Goal: Information Seeking & Learning: Understand process/instructions

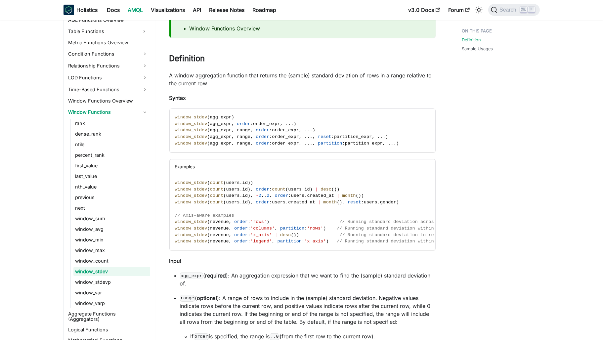
click at [248, 74] on p "A window aggregation function that returns the (sample) standard deviation of r…" at bounding box center [302, 79] width 266 height 16
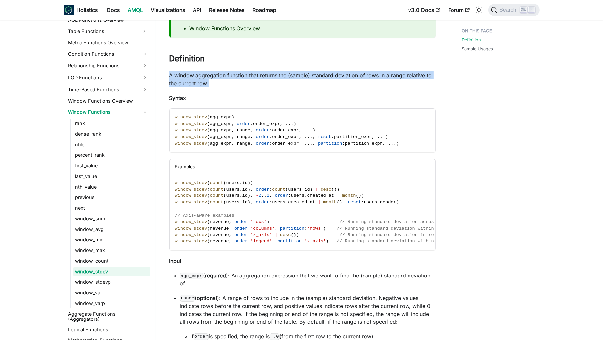
click at [248, 74] on p "A window aggregation function that returns the (sample) standard deviation of r…" at bounding box center [302, 79] width 266 height 16
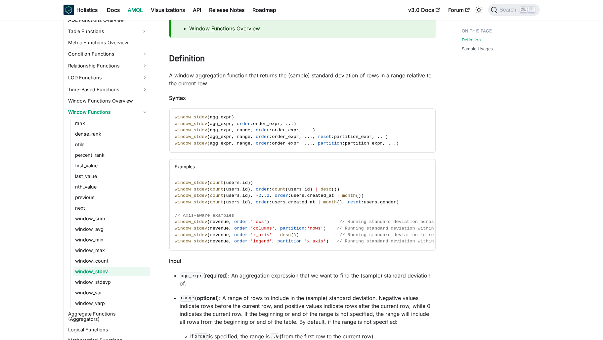
drag, startPoint x: 248, startPoint y: 74, endPoint x: 354, endPoint y: 98, distance: 108.0
click at [354, 98] on p "Syntax" at bounding box center [302, 98] width 266 height 8
click at [380, 72] on p "A window aggregation function that returns the (sample) standard deviation of r…" at bounding box center [302, 79] width 266 height 16
drag, startPoint x: 380, startPoint y: 72, endPoint x: 438, endPoint y: 87, distance: 59.9
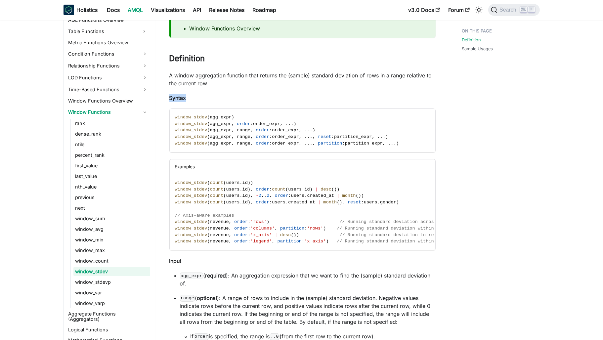
drag, startPoint x: 438, startPoint y: 87, endPoint x: 395, endPoint y: 74, distance: 45.4
click at [395, 74] on p "A window aggregation function that returns the (sample) standard deviation of r…" at bounding box center [302, 79] width 266 height 16
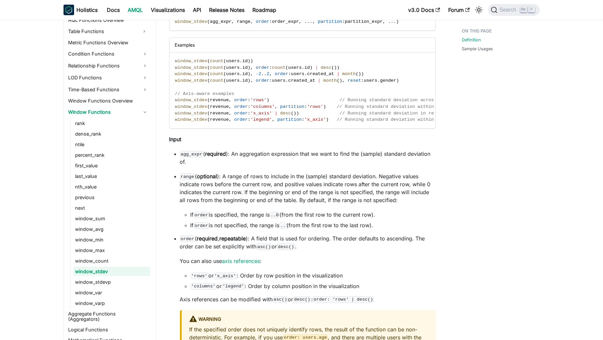
scroll to position [99, 0]
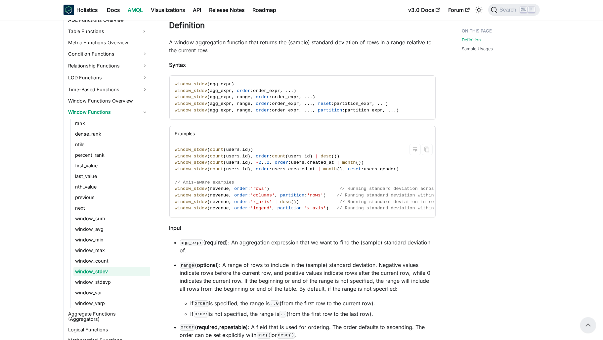
click at [326, 194] on span at bounding box center [331, 195] width 11 height 5
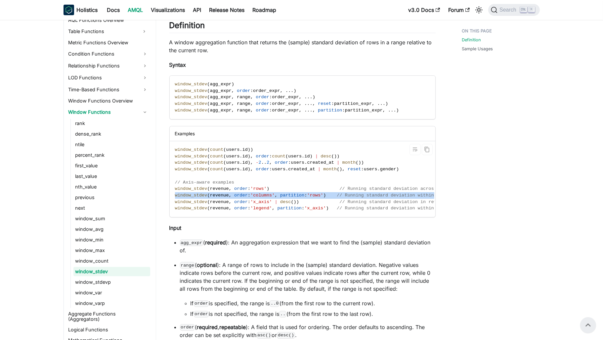
click at [326, 194] on span at bounding box center [331, 195] width 11 height 5
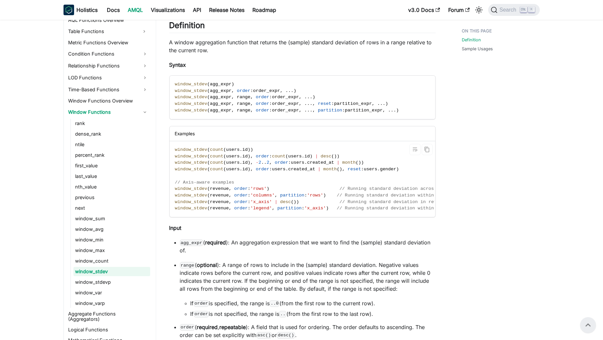
drag, startPoint x: 320, startPoint y: 194, endPoint x: 276, endPoint y: 206, distance: 45.9
click at [277, 206] on span "partition" at bounding box center [289, 208] width 24 height 5
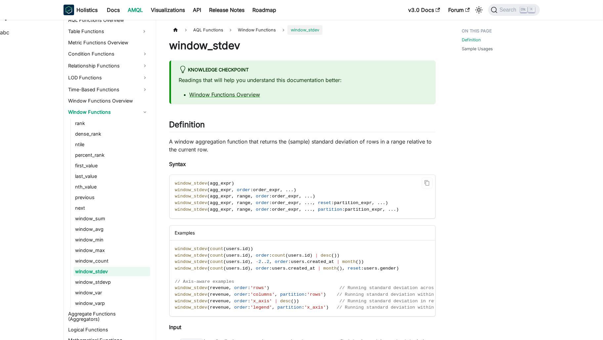
click at [320, 208] on span "partition" at bounding box center [330, 209] width 24 height 5
drag, startPoint x: 320, startPoint y: 208, endPoint x: 354, endPoint y: 207, distance: 34.1
click at [354, 207] on span "window_stdev ( agg_expr , range , order : order_expr , . . . , partition : part…" at bounding box center [287, 209] width 224 height 5
copy span "partition : partition_expr"
click at [256, 270] on span "order" at bounding box center [263, 268] width 14 height 5
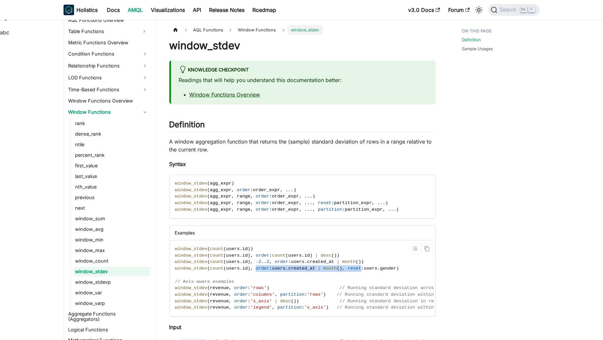
drag, startPoint x: 251, startPoint y: 270, endPoint x: 338, endPoint y: 267, distance: 87.0
click at [338, 267] on span "window_stdev ( count ( users . id ) , order : users . created_at | month ( ) , …" at bounding box center [287, 268] width 224 height 5
click at [226, 247] on span "users" at bounding box center [233, 248] width 14 height 5
click at [221, 247] on body "Skip to main content Holistics Docs AMQL Visualizations API Release Notes Roadm…" at bounding box center [301, 170] width 603 height 340
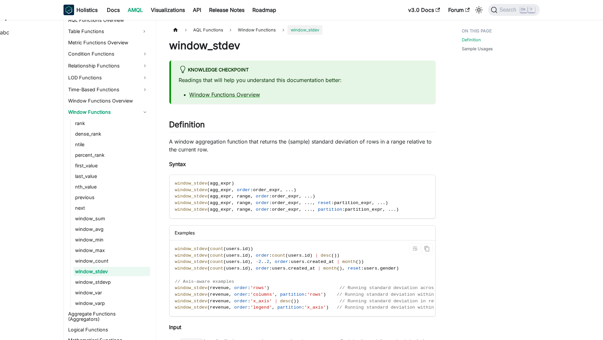
click at [292, 262] on span "users" at bounding box center [298, 261] width 14 height 5
click at [218, 260] on span "count" at bounding box center [217, 261] width 14 height 5
drag, startPoint x: 218, startPoint y: 260, endPoint x: 236, endPoint y: 260, distance: 18.5
click at [236, 260] on span "window_stdev ( count ( users . id ) , - 2 . . 2 , order : users . created_at | …" at bounding box center [269, 261] width 189 height 5
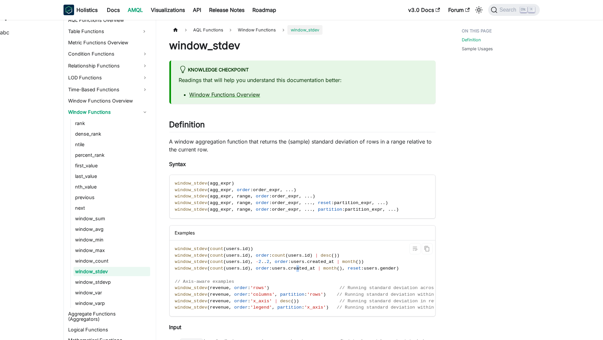
drag, startPoint x: 236, startPoint y: 260, endPoint x: 290, endPoint y: 270, distance: 54.7
click at [290, 270] on span "created_at" at bounding box center [301, 268] width 27 height 5
click at [180, 249] on span "window_stdev" at bounding box center [191, 248] width 32 height 5
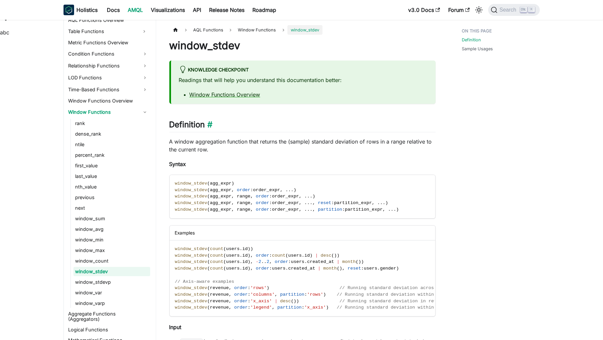
click at [291, 123] on h2 "Definition ​" at bounding box center [302, 126] width 266 height 13
click at [220, 185] on span "agg_expr" at bounding box center [220, 183] width 21 height 5
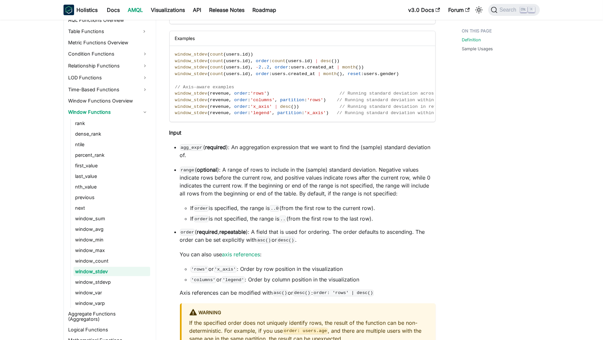
scroll to position [198, 0]
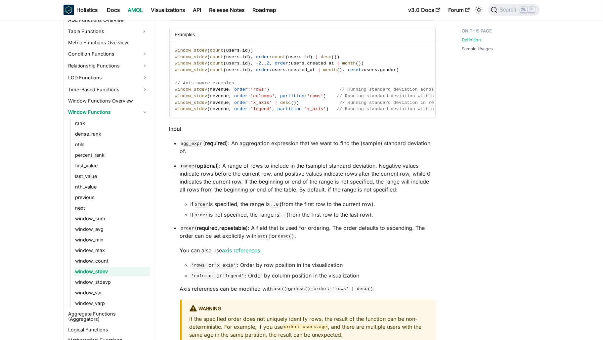
click at [277, 146] on p "agg_expr ( required ): An aggregation expression that we want to find the (samp…" at bounding box center [308, 147] width 256 height 16
drag, startPoint x: 277, startPoint y: 146, endPoint x: 290, endPoint y: 149, distance: 13.6
click at [290, 149] on p "agg_expr ( required ): An aggregation expression that we want to find the (samp…" at bounding box center [308, 147] width 256 height 16
drag, startPoint x: 290, startPoint y: 149, endPoint x: 266, endPoint y: 152, distance: 24.6
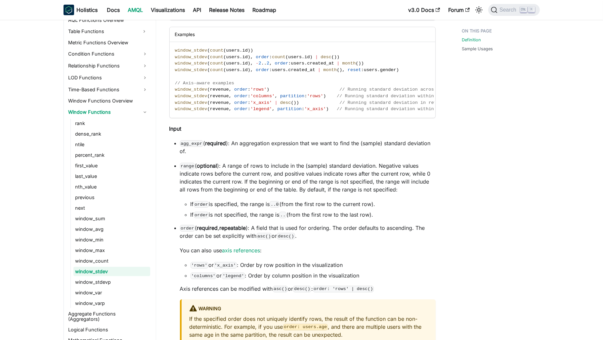
click at [266, 152] on p "agg_expr ( required ): An aggregation expression that we want to find the (samp…" at bounding box center [308, 147] width 256 height 16
click at [249, 148] on p "agg_expr ( required ): An aggregation expression that we want to find the (samp…" at bounding box center [308, 147] width 256 height 16
drag, startPoint x: 249, startPoint y: 148, endPoint x: 260, endPoint y: 151, distance: 11.6
click at [260, 151] on p "agg_expr ( required ): An aggregation expression that we want to find the (samp…" at bounding box center [308, 147] width 256 height 16
copy ul "aggregation expression that we want to find the (sample) standard deviation of."
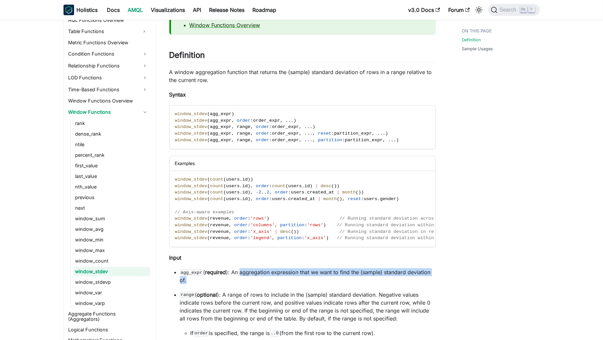
scroll to position [66, 0]
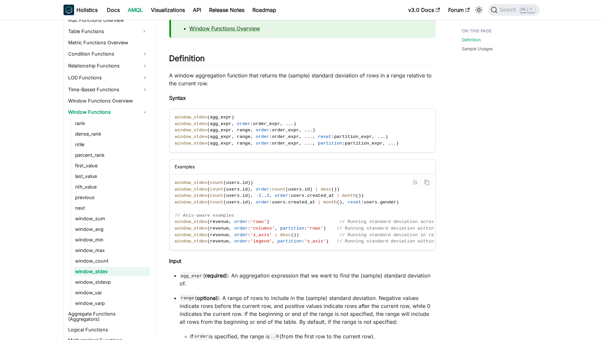
click at [259, 227] on span "'columns'" at bounding box center [262, 228] width 24 height 5
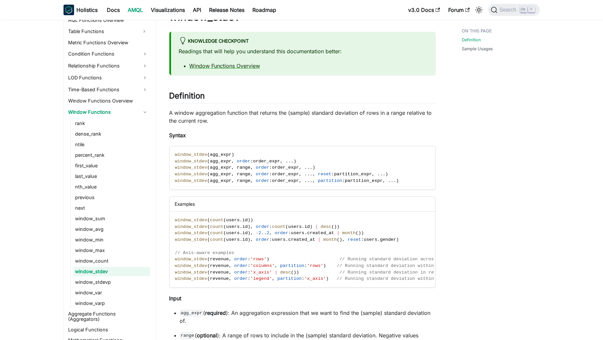
scroll to position [0, 0]
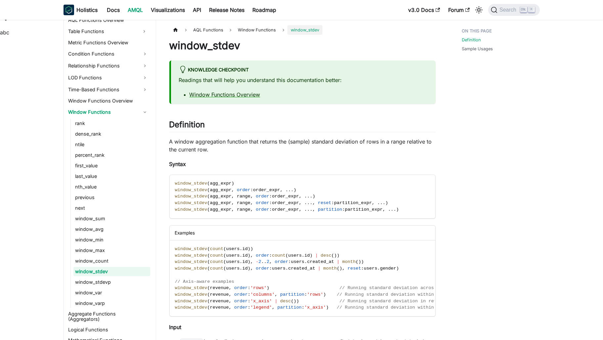
click at [268, 143] on p "A window aggregation function that returns the (sample) standard deviation of r…" at bounding box center [302, 146] width 266 height 16
drag, startPoint x: 268, startPoint y: 143, endPoint x: 387, endPoint y: 145, distance: 119.4
click at [387, 145] on p "A window aggregation function that returns the (sample) standard deviation of r…" at bounding box center [302, 146] width 266 height 16
drag, startPoint x: 387, startPoint y: 145, endPoint x: 441, endPoint y: 152, distance: 53.6
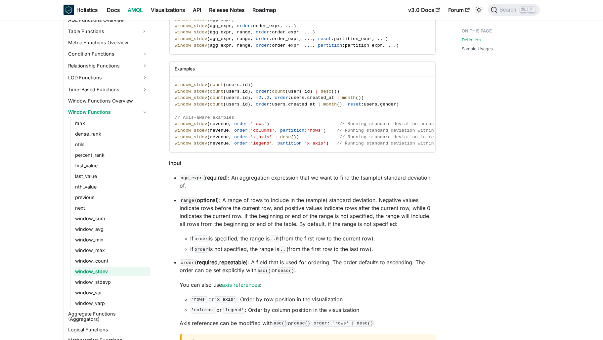
scroll to position [165, 0]
click at [265, 182] on p "agg_expr ( required ): An aggregation expression that we want to find the (samp…" at bounding box center [308, 180] width 256 height 16
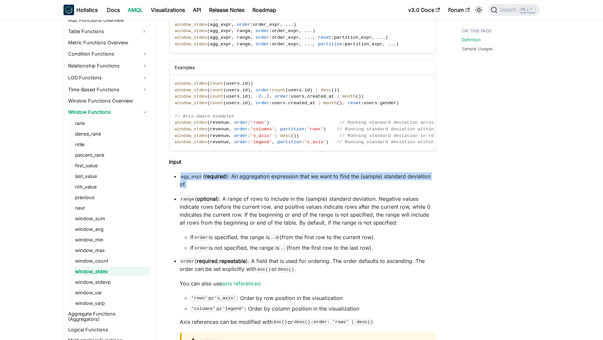
click at [265, 182] on p "agg_expr ( required ): An aggregation expression that we want to find the (samp…" at bounding box center [308, 180] width 256 height 16
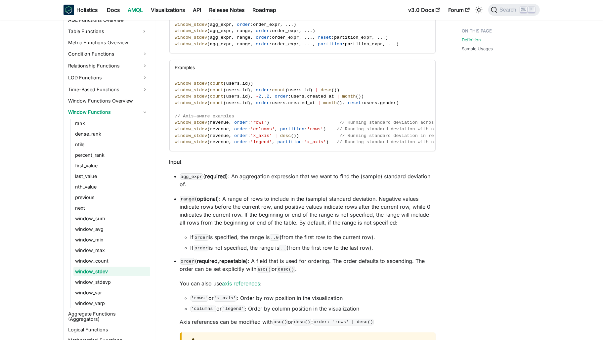
drag, startPoint x: 265, startPoint y: 182, endPoint x: 417, endPoint y: 202, distance: 152.7
click at [417, 202] on p "range ( optional ): A range of rows to include in the (sample) standard deviati…" at bounding box center [308, 211] width 256 height 32
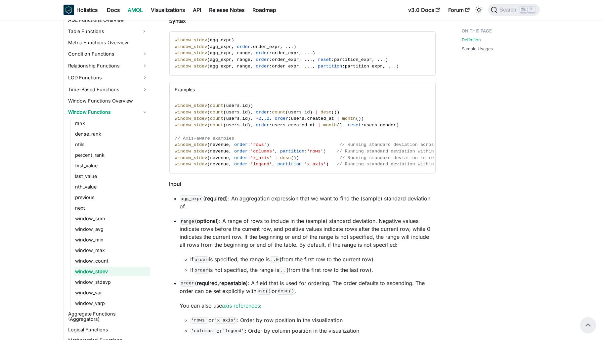
scroll to position [132, 0]
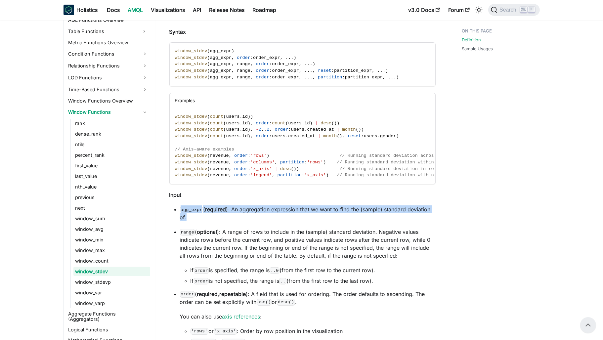
drag, startPoint x: 200, startPoint y: 220, endPoint x: 173, endPoint y: 213, distance: 27.9
click at [173, 213] on ul "agg_expr ( required ): An aggregation expression that we want to find the (samp…" at bounding box center [302, 330] width 266 height 251
click at [218, 213] on strong "required" at bounding box center [215, 209] width 21 height 7
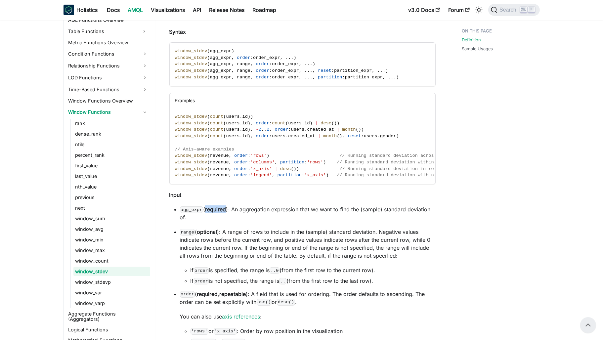
click at [218, 213] on strong "required" at bounding box center [215, 209] width 21 height 7
drag, startPoint x: 218, startPoint y: 216, endPoint x: 195, endPoint y: 212, distance: 23.0
click at [195, 212] on code "agg_expr" at bounding box center [191, 209] width 23 height 7
click at [429, 220] on p "agg_expr ( required ): An aggregation expression that we want to find the (samp…" at bounding box center [308, 213] width 256 height 16
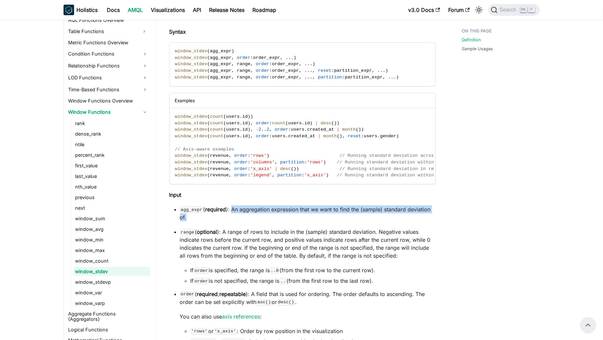
drag, startPoint x: 232, startPoint y: 212, endPoint x: 240, endPoint y: 221, distance: 11.7
click at [240, 221] on p "agg_expr ( required ): An aggregation expression that we want to find the (samp…" at bounding box center [308, 213] width 256 height 16
copy p "An aggregation expression that we want to find the (sample) standard deviation …"
drag, startPoint x: 179, startPoint y: 213, endPoint x: 201, endPoint y: 215, distance: 21.9
click at [201, 215] on ul "agg_expr ( required ): An aggregation expression that we want to find the (samp…" at bounding box center [302, 330] width 266 height 251
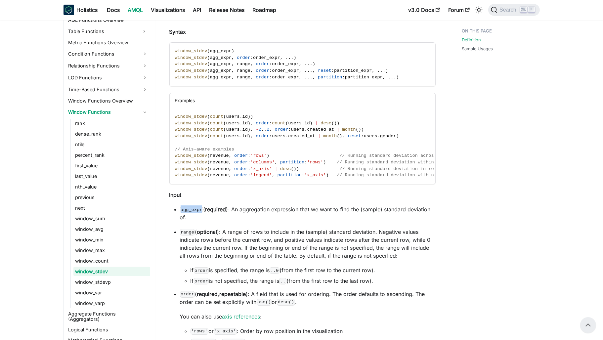
copy code "agg_expr"
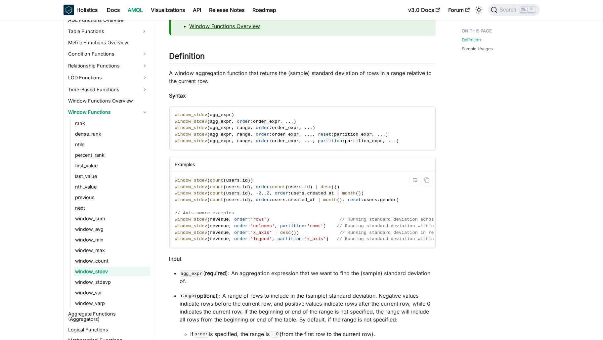
scroll to position [0, 0]
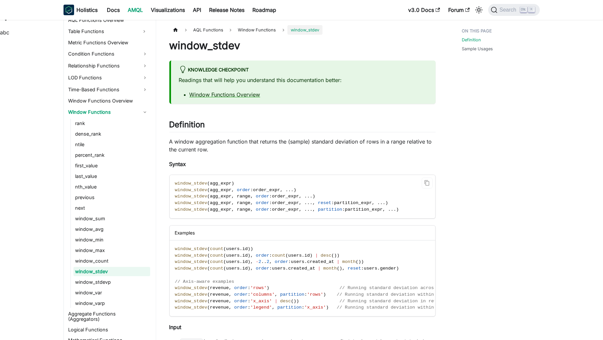
click at [213, 184] on span "agg_expr" at bounding box center [220, 183] width 21 height 5
copy span "window_stdev ( agg_expr )"
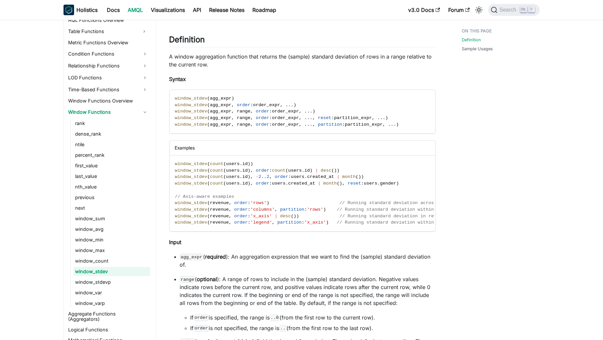
scroll to position [132, 0]
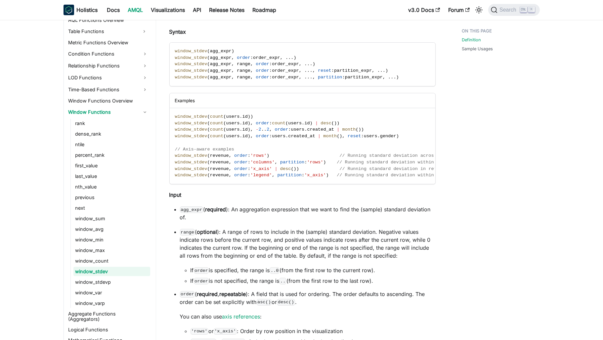
click at [407, 31] on p "Syntax" at bounding box center [302, 32] width 266 height 8
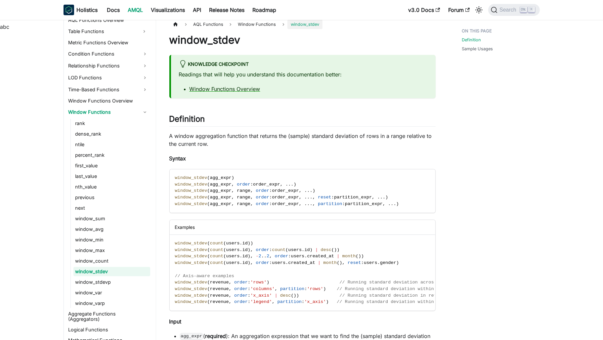
scroll to position [0, 0]
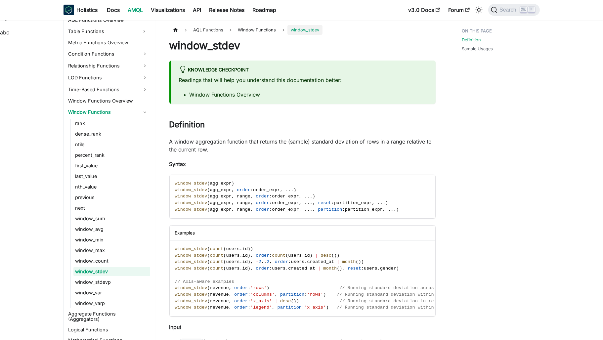
click at [218, 140] on p "A window aggregation function that returns the (sample) standard deviation of r…" at bounding box center [302, 146] width 266 height 16
drag, startPoint x: 218, startPoint y: 140, endPoint x: 348, endPoint y: 142, distance: 130.6
click at [348, 142] on p "A window aggregation function that returns the (sample) standard deviation of r…" at bounding box center [302, 146] width 266 height 16
copy p "aggregation function that returns the (sample) standard deviation"
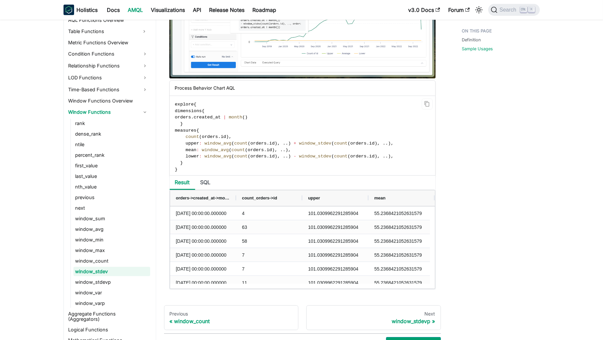
scroll to position [826, 0]
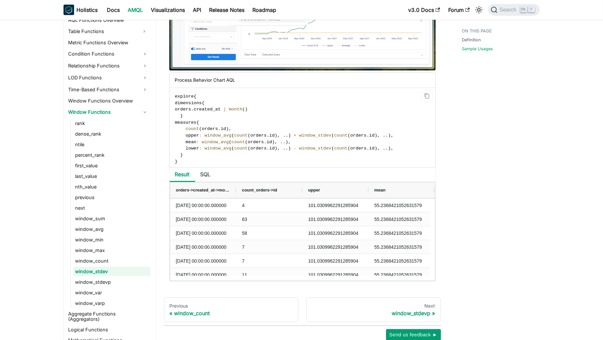
click at [217, 138] on span "window_avg" at bounding box center [217, 135] width 27 height 5
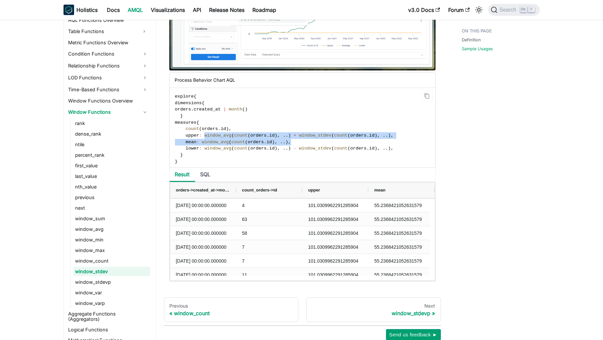
drag, startPoint x: 217, startPoint y: 139, endPoint x: 278, endPoint y: 142, distance: 61.3
click at [278, 142] on code "explore { dimensions { orders . created_at | month ( ) } measures { count ( ord…" at bounding box center [302, 129] width 264 height 82
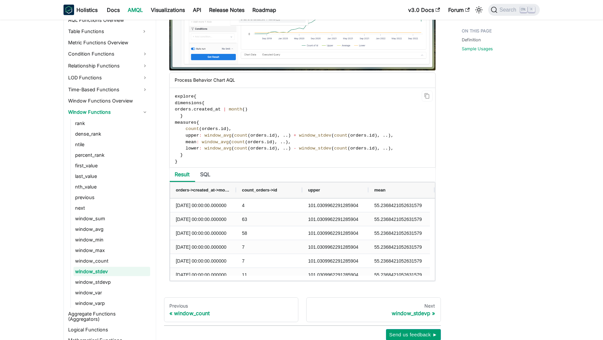
drag, startPoint x: 278, startPoint y: 142, endPoint x: 306, endPoint y: 149, distance: 28.9
click at [306, 149] on span "window_stdev" at bounding box center [315, 148] width 32 height 5
click at [306, 151] on span "window_stdev" at bounding box center [315, 148] width 32 height 5
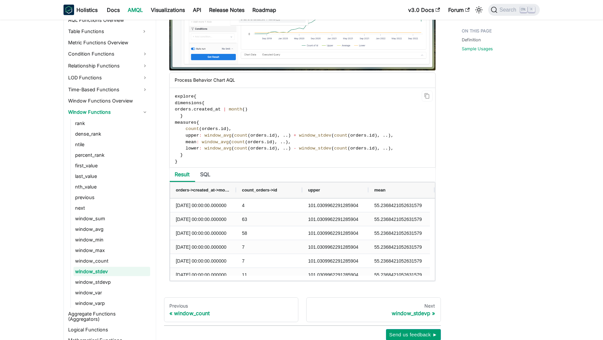
click at [218, 144] on span "window_avg" at bounding box center [215, 142] width 27 height 5
drag, startPoint x: 218, startPoint y: 144, endPoint x: 297, endPoint y: 145, distance: 79.0
click at [297, 145] on code "explore { dimensions { orders . created_at | month ( ) } measures { count ( ord…" at bounding box center [302, 129] width 264 height 82
drag, startPoint x: 297, startPoint y: 145, endPoint x: 449, endPoint y: 136, distance: 152.6
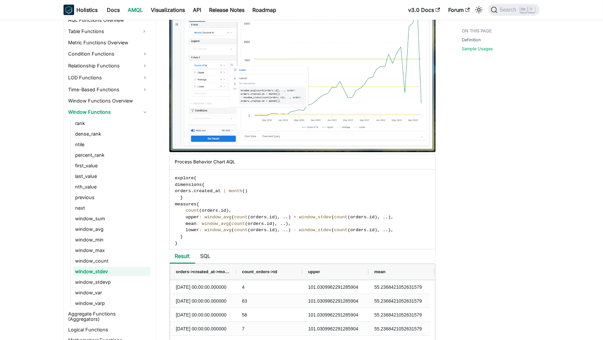
scroll to position [760, 0]
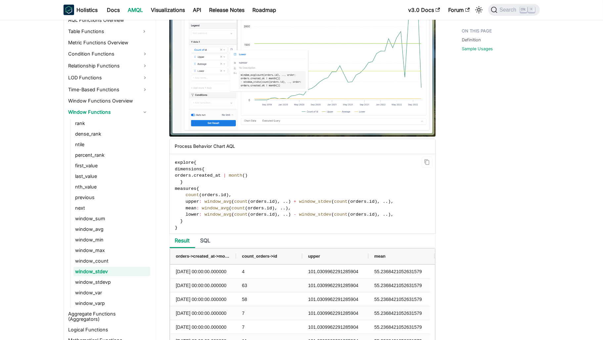
click at [204, 197] on span "orders" at bounding box center [210, 194] width 16 height 5
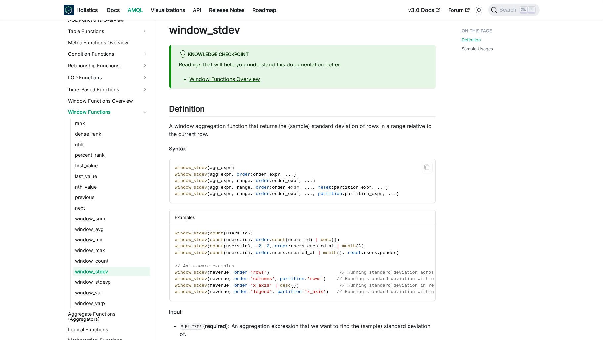
scroll to position [0, 0]
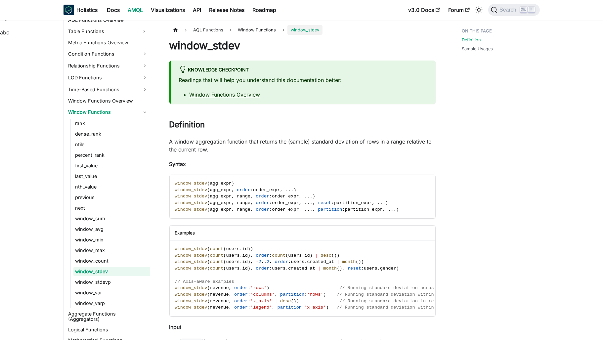
click at [328, 143] on p "A window aggregation function that returns the (sample) standard deviation of r…" at bounding box center [302, 146] width 266 height 16
drag, startPoint x: 328, startPoint y: 143, endPoint x: 348, endPoint y: 141, distance: 20.2
click at [348, 141] on p "A window aggregation function that returns the (sample) standard deviation of r…" at bounding box center [302, 146] width 266 height 16
copy p "standard deviation"
